Goal: Information Seeking & Learning: Learn about a topic

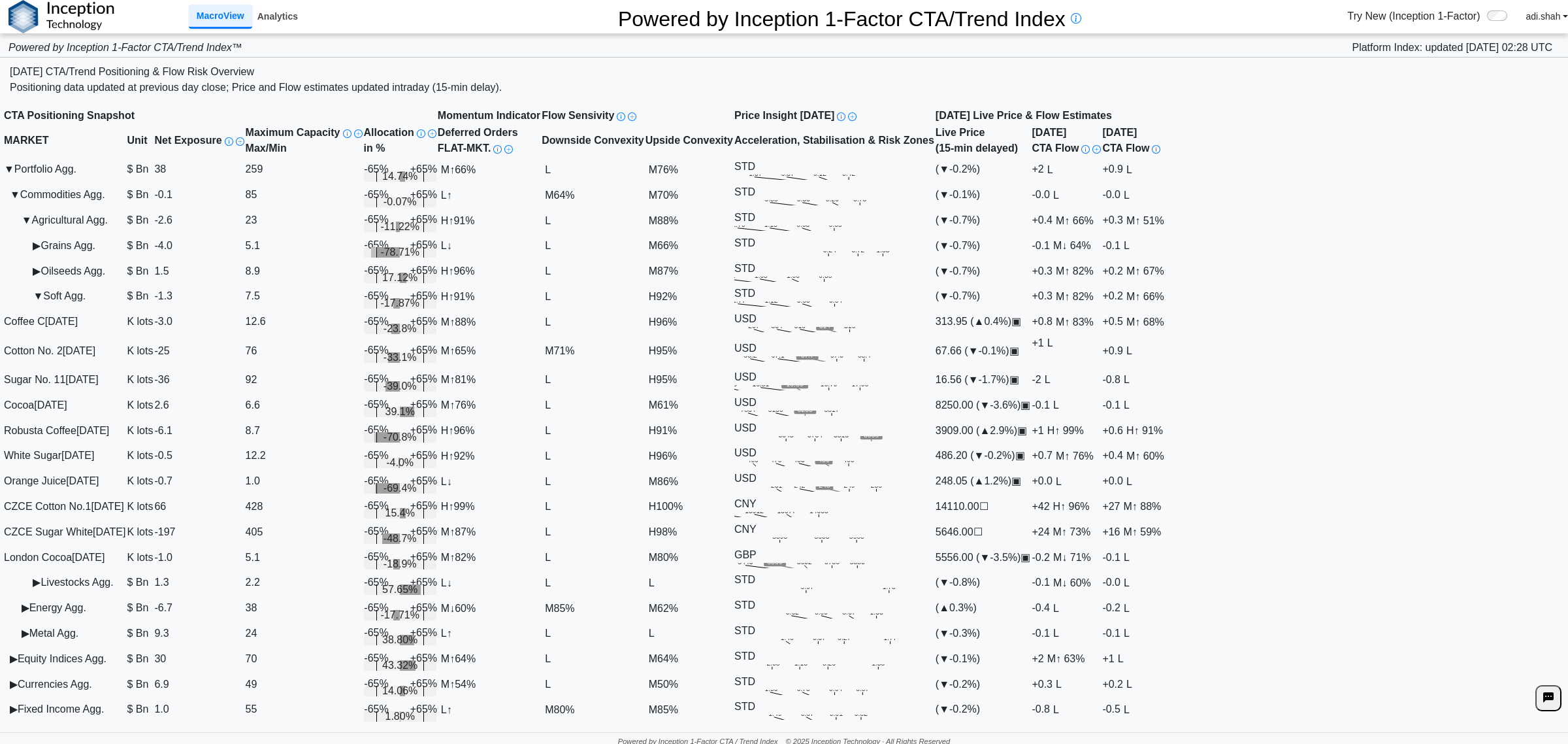
click at [273, 18] on link "Analytics" at bounding box center [278, 16] width 51 height 22
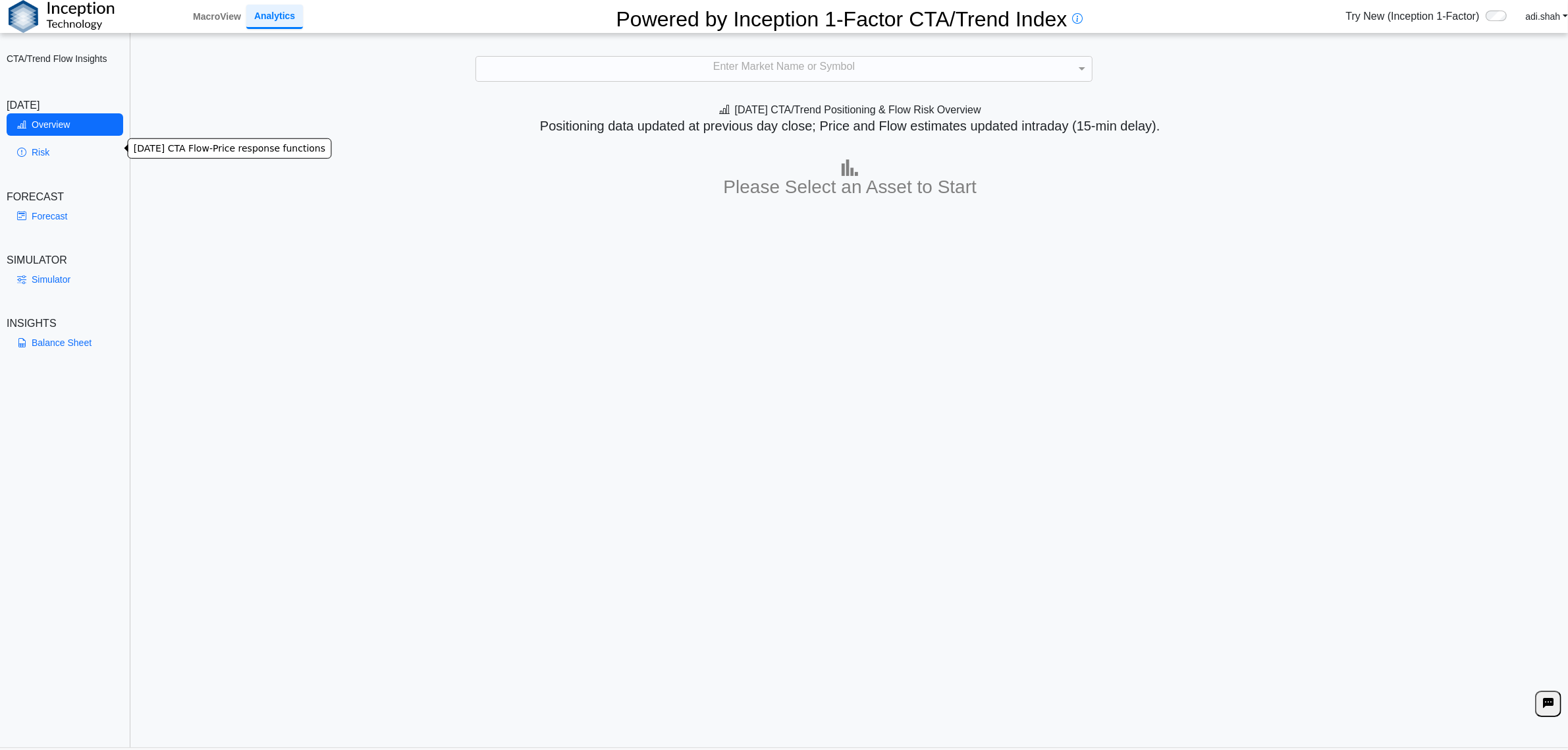
click at [30, 155] on link "Risk" at bounding box center [65, 152] width 117 height 22
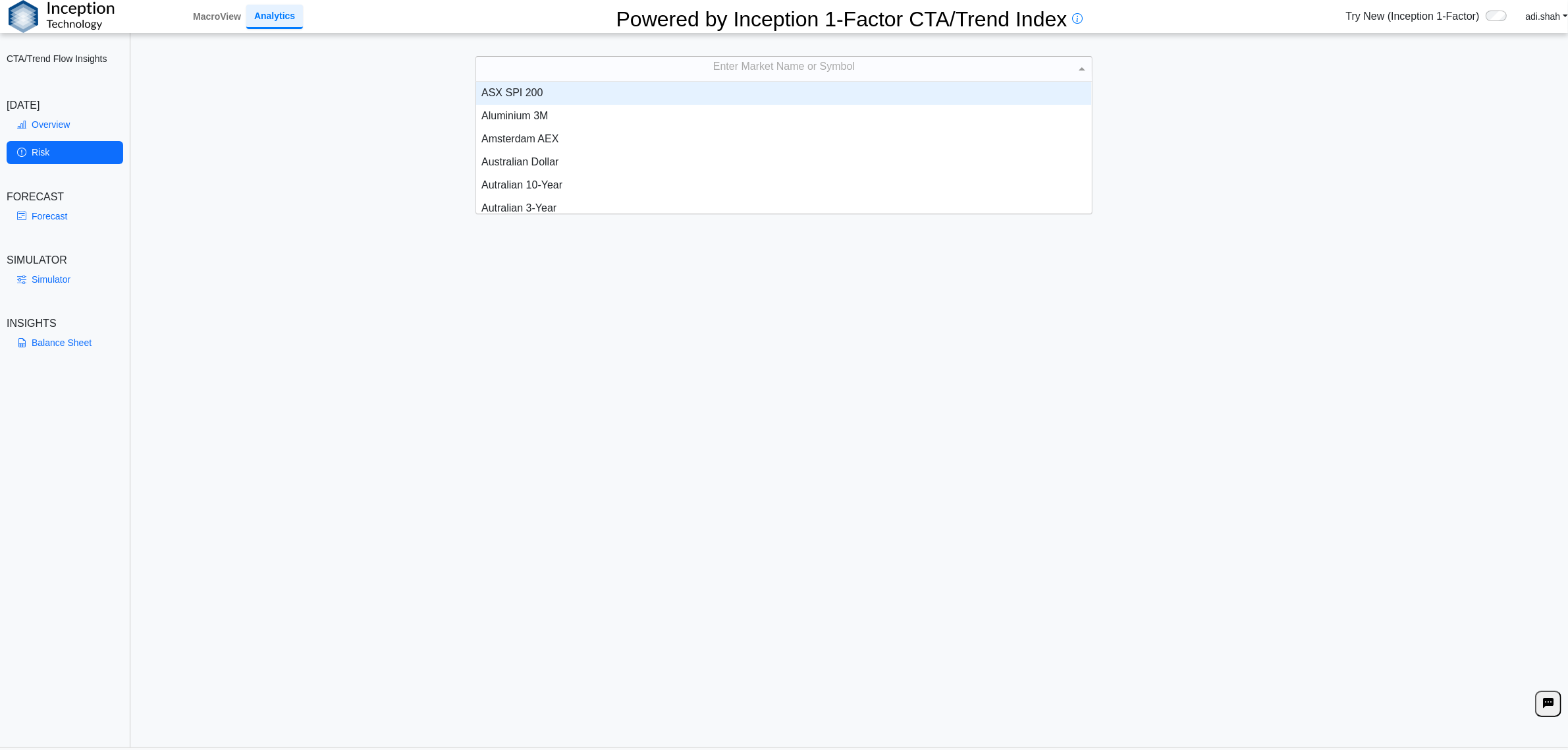
click at [590, 70] on div "Enter Market Name or Symbol" at bounding box center [784, 68] width 615 height 24
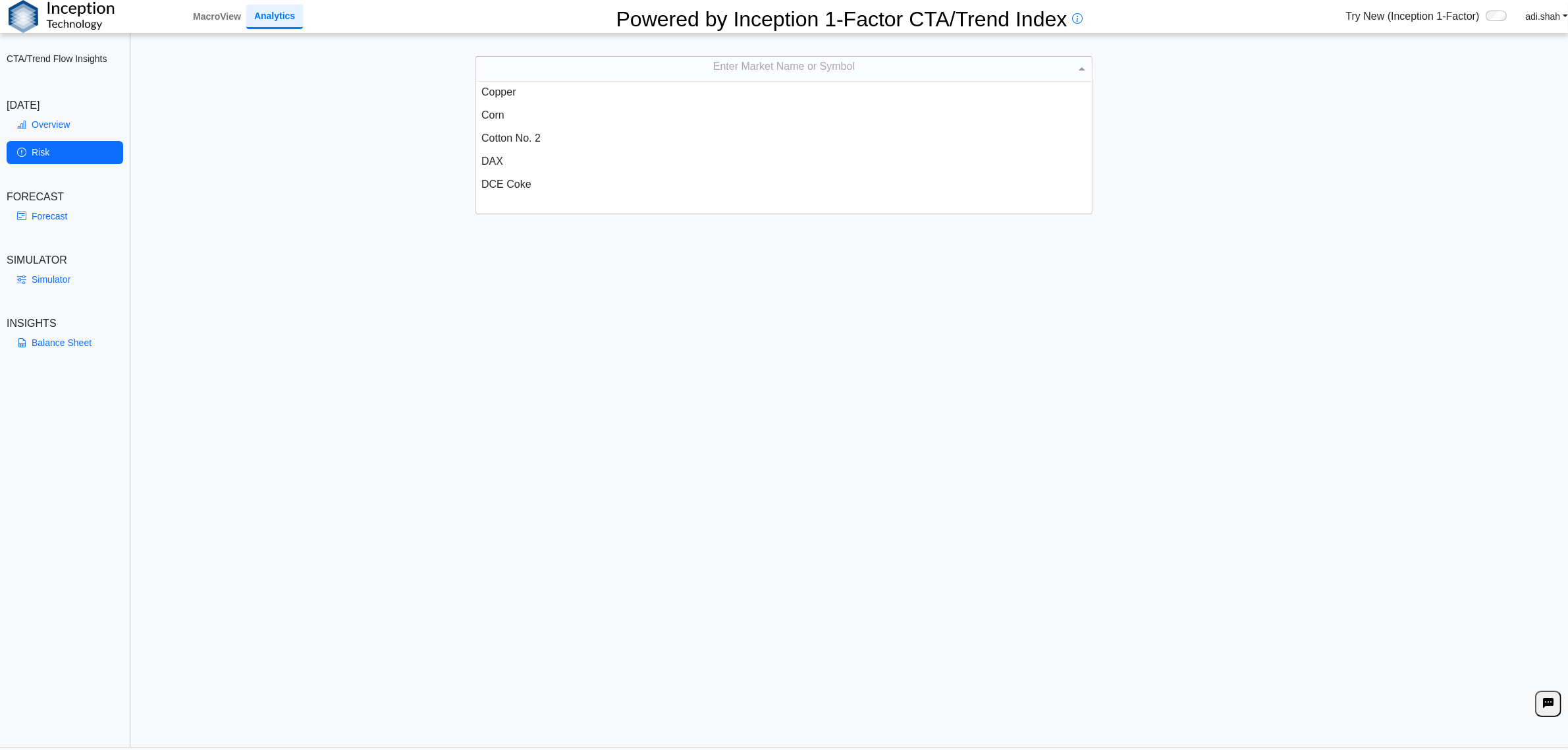
scroll to position [501, 0]
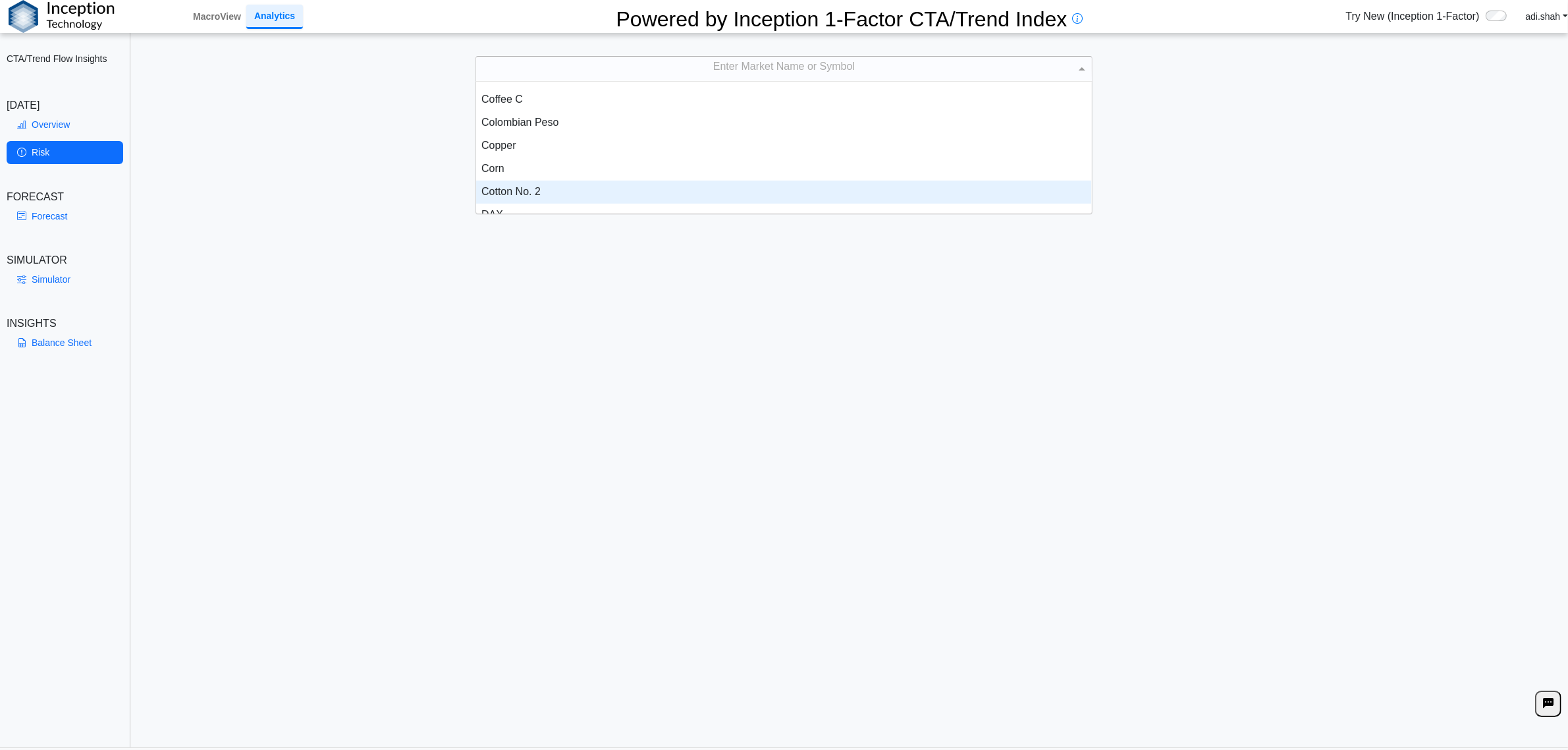
click at [544, 191] on div "Cotton No. 2" at bounding box center [784, 192] width 615 height 23
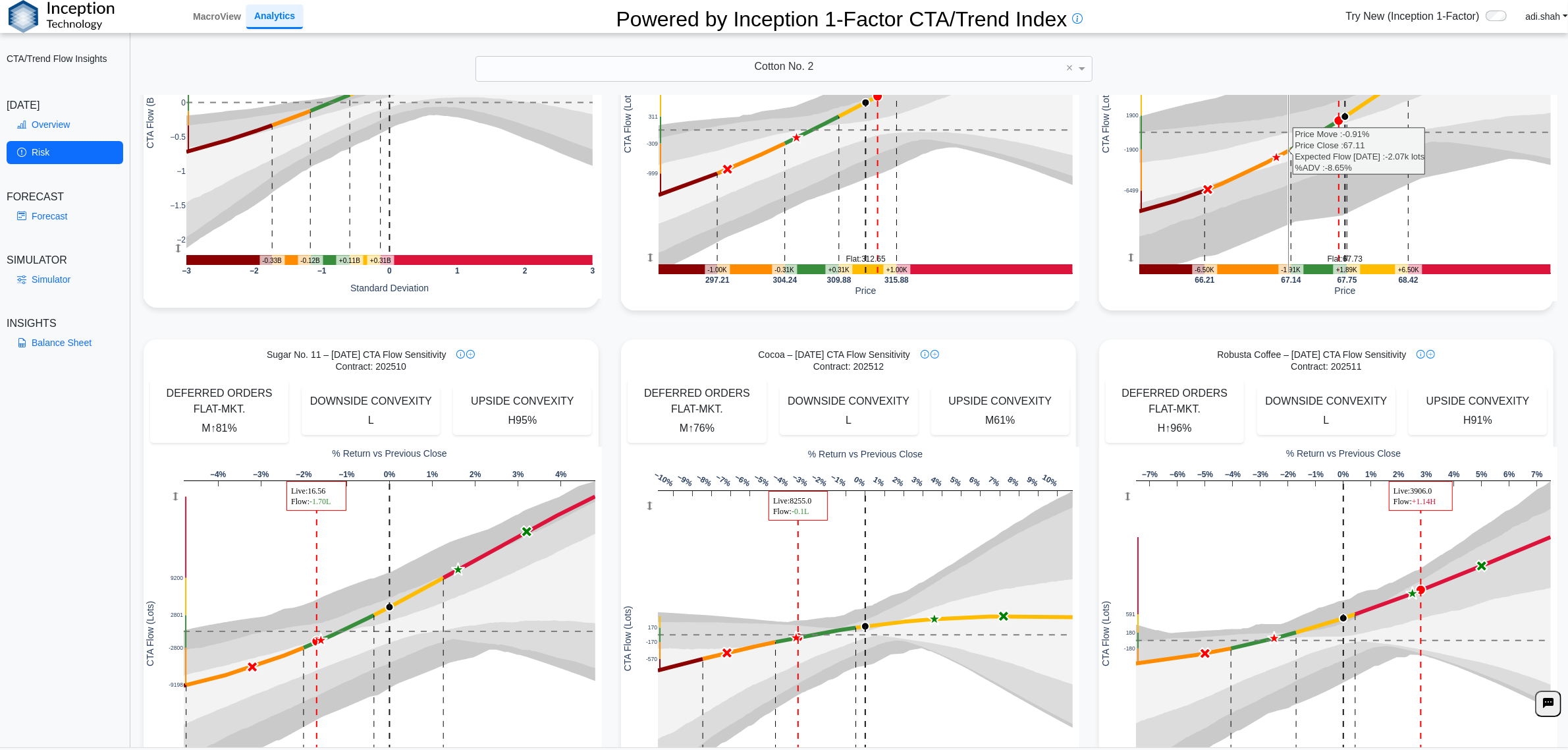
scroll to position [0, 0]
